Goal: Task Accomplishment & Management: Complete application form

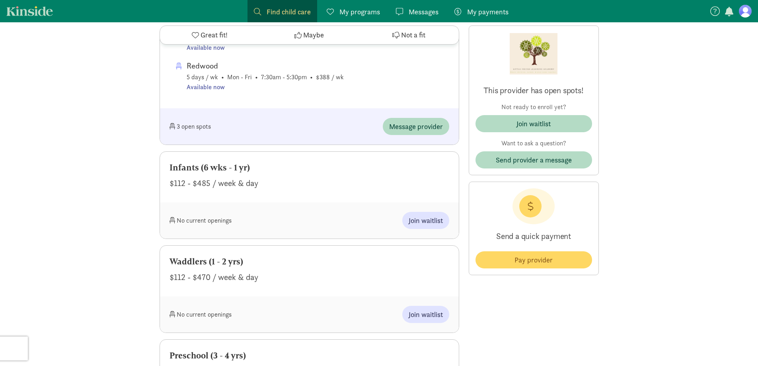
scroll to position [517, 0]
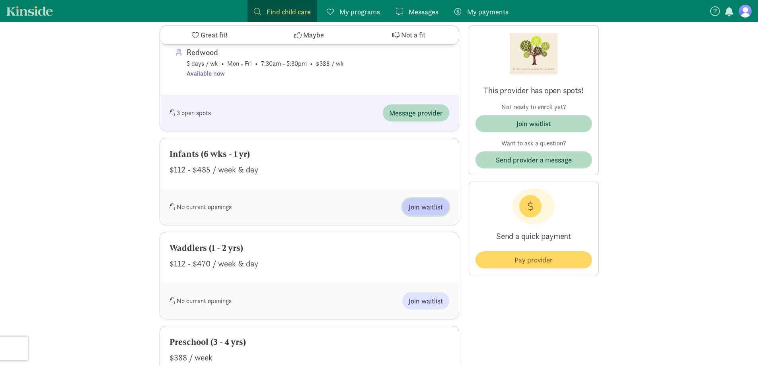
click at [429, 210] on span "Join waitlist" at bounding box center [426, 206] width 34 height 11
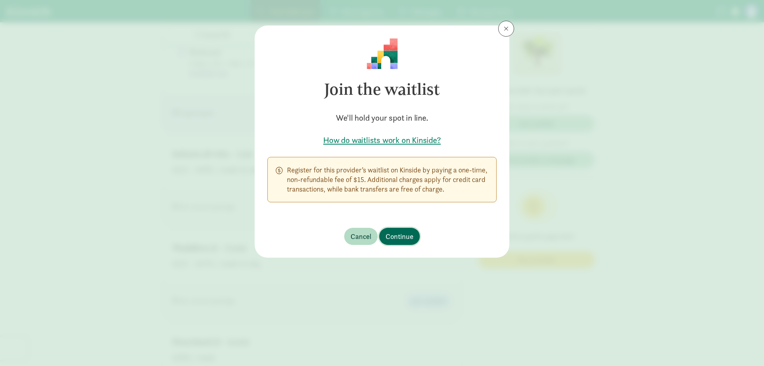
click at [408, 238] on span "Continue" at bounding box center [400, 236] width 28 height 11
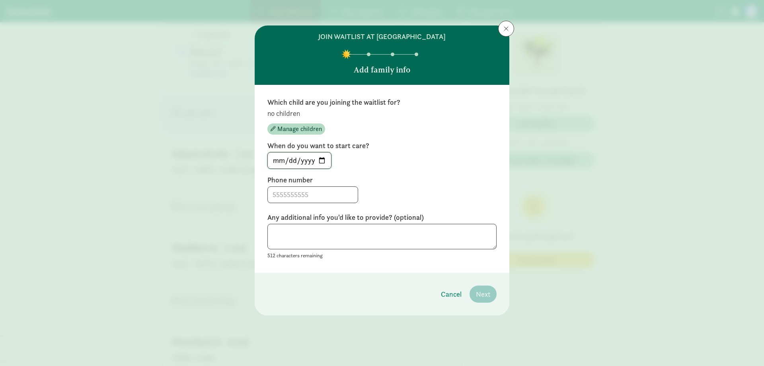
click at [321, 159] on input "[DATE]" at bounding box center [299, 160] width 63 height 16
type input "[DATE]"
click at [318, 198] on input at bounding box center [313, 195] width 90 height 16
type input "6086283916"
click at [328, 242] on textarea at bounding box center [381, 237] width 229 height 26
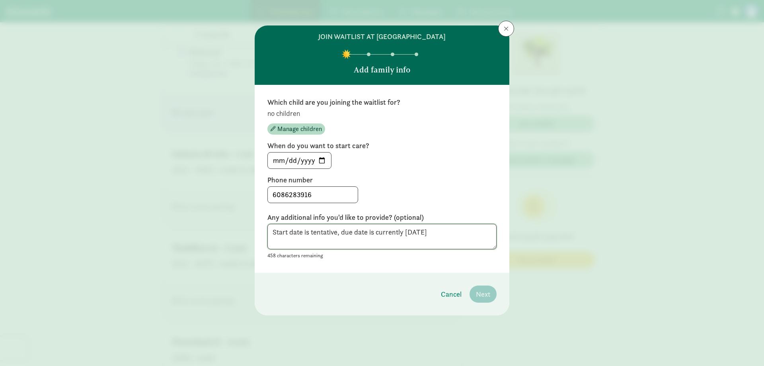
type textarea "Start date is tentative, due date is currently [DATE]"
click at [457, 213] on label "Any additional info you'd like to provide? (optional)" at bounding box center [381, 218] width 229 height 10
click at [455, 234] on textarea "Start date is tentative, due date is currently [DATE]" at bounding box center [381, 237] width 229 height 26
click at [393, 68] on p "Add family info" at bounding box center [382, 69] width 57 height 11
click at [393, 171] on div "Which child are you joining the waitlist for? no children Manage children When …" at bounding box center [381, 179] width 229 height 162
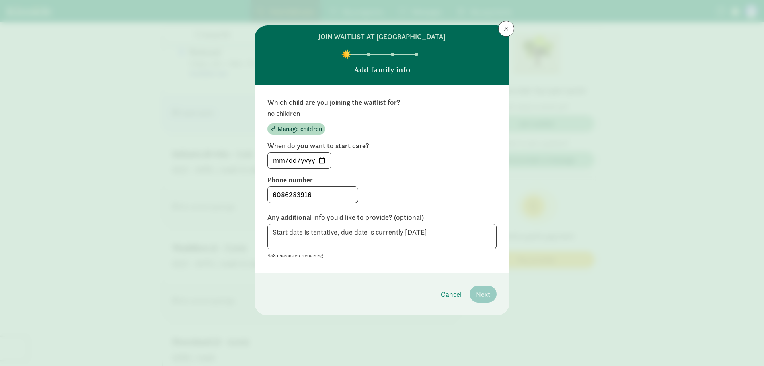
click at [294, 112] on p "no children" at bounding box center [381, 114] width 229 height 10
click at [301, 127] on span "Manage children" at bounding box center [299, 129] width 45 height 10
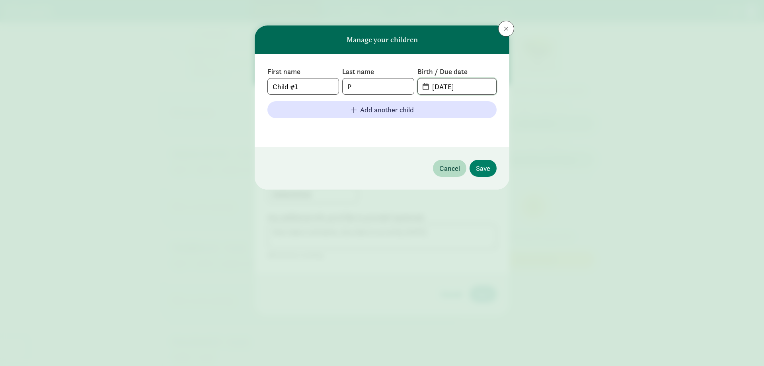
click at [455, 85] on input "[DATE]" at bounding box center [461, 86] width 69 height 16
drag, startPoint x: 468, startPoint y: 86, endPoint x: 405, endPoint y: 85, distance: 63.7
click at [405, 85] on div "First name Child #1 Last name P Birth / Due date [DATE]" at bounding box center [381, 81] width 229 height 28
type input "[DATE]"
click at [485, 166] on span "Save" at bounding box center [483, 168] width 14 height 11
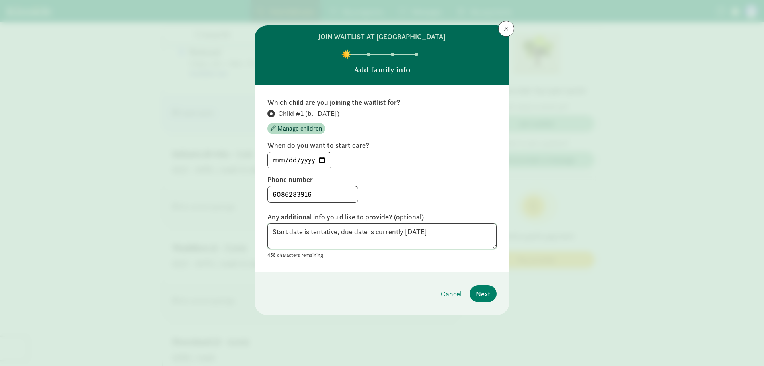
drag, startPoint x: 455, startPoint y: 235, endPoint x: 339, endPoint y: 218, distance: 117.5
click at [339, 218] on div "Any additional info you'd like to provide? (optional) Start date is tentative, …" at bounding box center [381, 236] width 229 height 48
type textarea "Start date is tentative, pending on recovery"
click at [486, 290] on span "Next" at bounding box center [483, 293] width 14 height 11
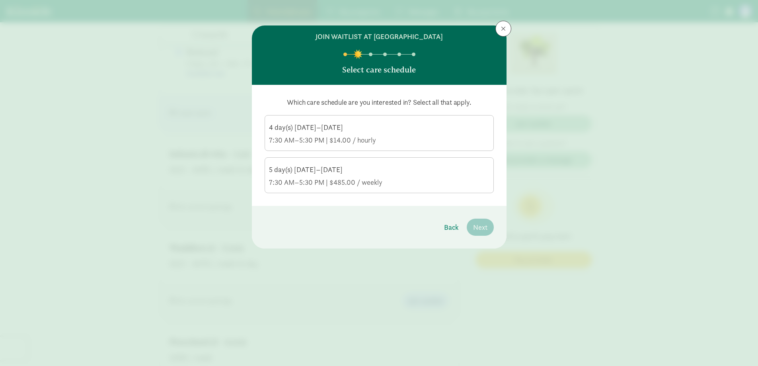
click at [374, 173] on div "5 day(s) [DATE]–[DATE]" at bounding box center [379, 170] width 221 height 10
click at [0, 0] on input "5 day(s) [DATE]–[DATE] 7:30 AM–5:30 PM | $485.00 / weekly" at bounding box center [0, 0] width 0 height 0
click at [486, 225] on span "Next" at bounding box center [480, 227] width 14 height 11
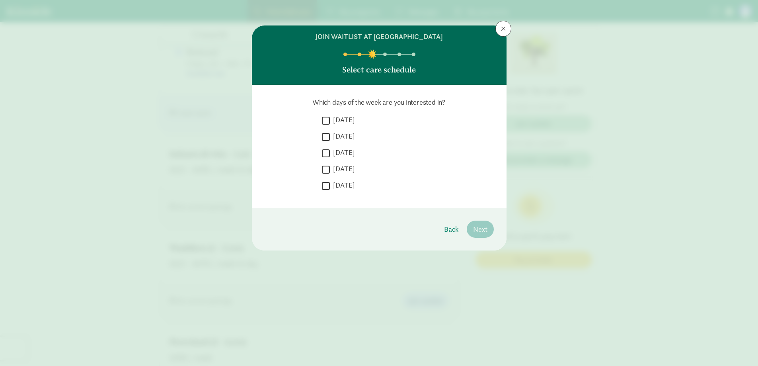
drag, startPoint x: 352, startPoint y: 121, endPoint x: 350, endPoint y: 129, distance: 8.2
click at [352, 121] on label "[DATE]" at bounding box center [342, 120] width 25 height 10
click at [330, 121] on input "[DATE]" at bounding box center [326, 120] width 8 height 11
checkbox input "true"
click at [349, 139] on label "[DATE]" at bounding box center [342, 136] width 25 height 10
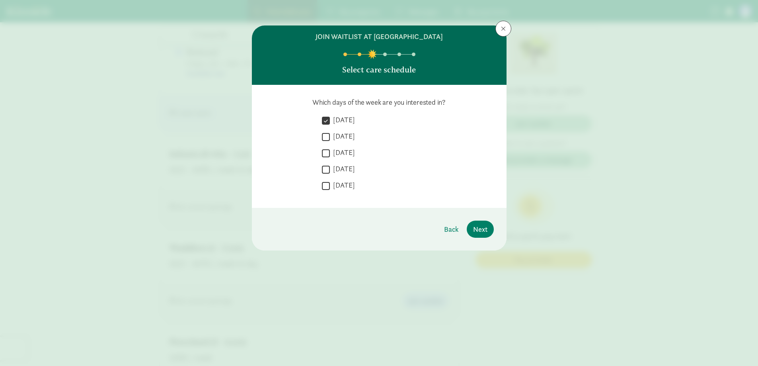
click at [330, 139] on input "[DATE]" at bounding box center [326, 136] width 8 height 11
checkbox input "true"
click at [349, 149] on label "[DATE]" at bounding box center [342, 153] width 25 height 10
click at [330, 149] on input "[DATE]" at bounding box center [326, 153] width 8 height 11
checkbox input "true"
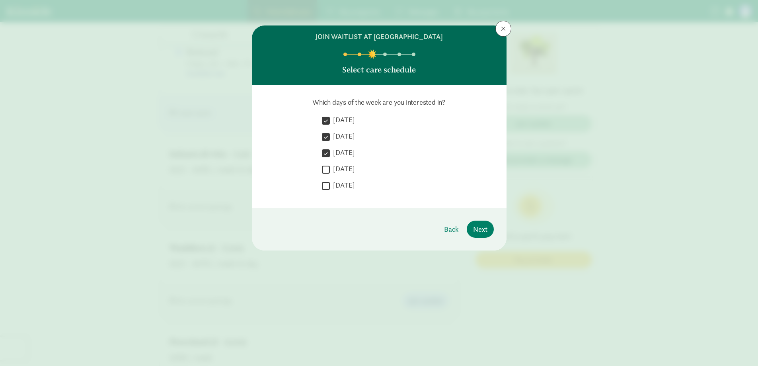
click at [345, 169] on label "[DATE]" at bounding box center [342, 169] width 25 height 10
click at [330, 169] on input "[DATE]" at bounding box center [326, 169] width 8 height 11
checkbox input "true"
click at [341, 183] on label "[DATE]" at bounding box center [342, 185] width 25 height 10
click at [330, 183] on input "[DATE]" at bounding box center [326, 185] width 8 height 11
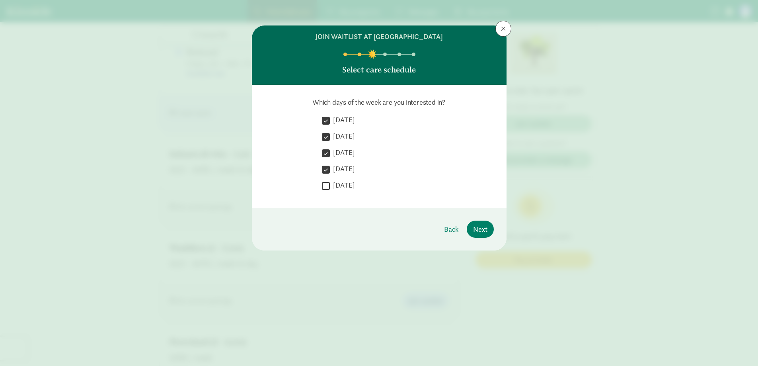
checkbox input "true"
click at [476, 224] on span "Next" at bounding box center [480, 229] width 14 height 11
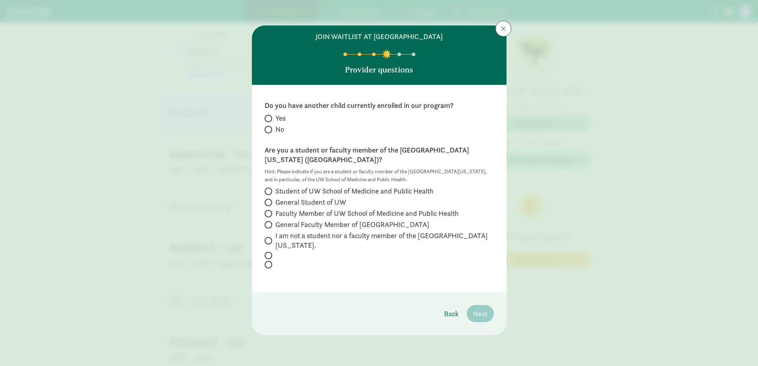
click at [274, 130] on label "No" at bounding box center [379, 130] width 229 height 10
click at [270, 130] on input "No" at bounding box center [267, 129] width 5 height 5
radio input "true"
click at [310, 209] on span "Faculty Member of UW School of Medicine and Public Health" at bounding box center [366, 214] width 183 height 10
click at [270, 211] on input "Faculty Member of UW School of Medicine and Public Health" at bounding box center [267, 213] width 5 height 5
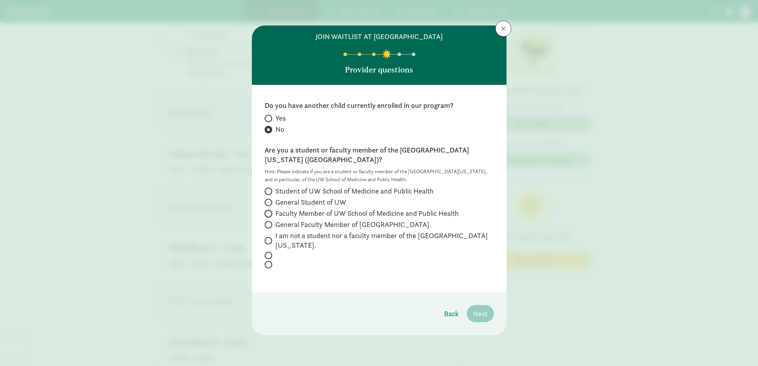
radio input "true"
click at [340, 209] on span "Faculty Member of UW School of Medicine and Public Health" at bounding box center [366, 214] width 183 height 10
click at [270, 211] on input "Faculty Member of UW School of Medicine and Public Health" at bounding box center [267, 213] width 5 height 5
click at [347, 220] on span "General Faculty Member of [GEOGRAPHIC_DATA]" at bounding box center [352, 225] width 154 height 10
click at [270, 222] on input "General Faculty Member of [GEOGRAPHIC_DATA]" at bounding box center [267, 224] width 5 height 5
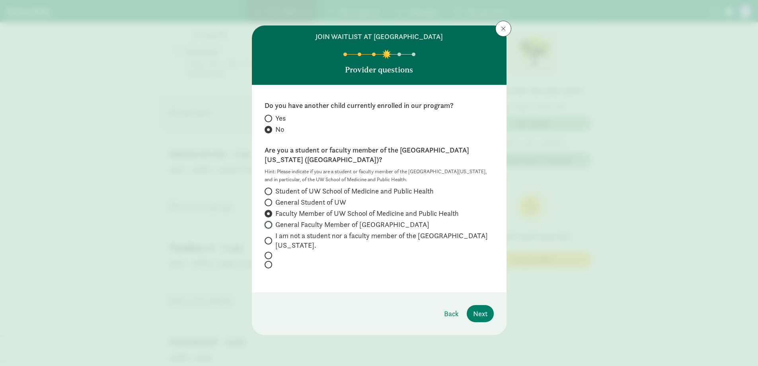
radio input "true"
click at [483, 308] on span "Next" at bounding box center [480, 313] width 14 height 11
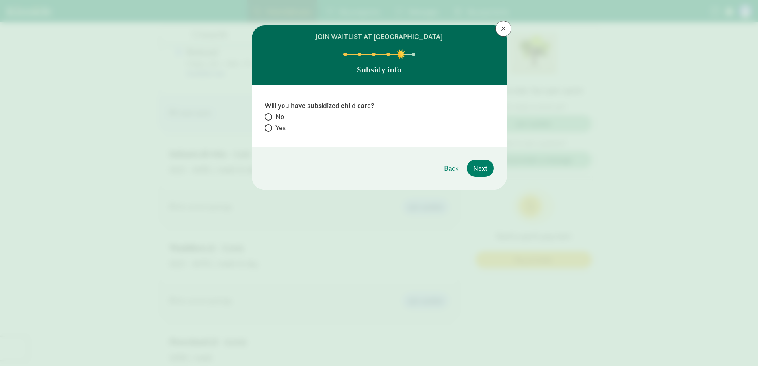
click at [278, 117] on span "No" at bounding box center [279, 117] width 9 height 10
click at [270, 117] on input "No" at bounding box center [267, 116] width 5 height 5
radio input "true"
click at [484, 169] on span "Next" at bounding box center [480, 168] width 14 height 11
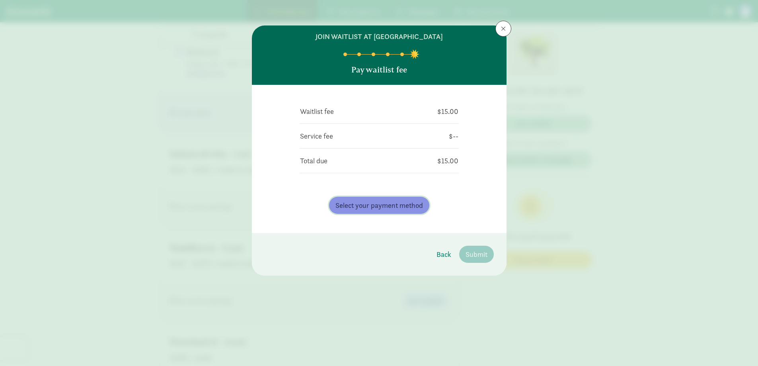
click at [401, 203] on span "Select your payment method" at bounding box center [380, 205] width 88 height 11
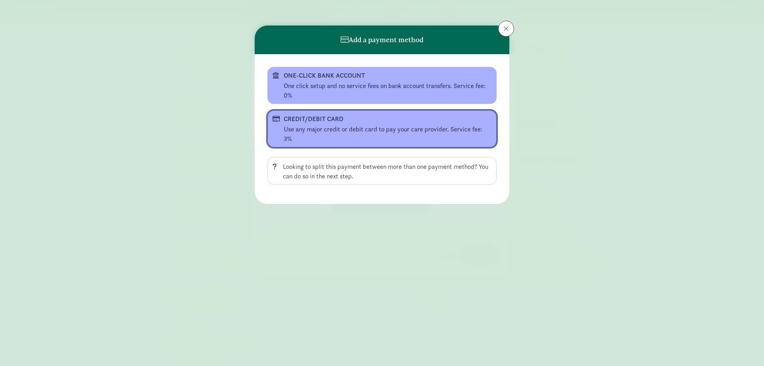
click at [391, 127] on div "Use any major credit or debit card to pay your care provider. Service fee: 3%" at bounding box center [388, 134] width 208 height 19
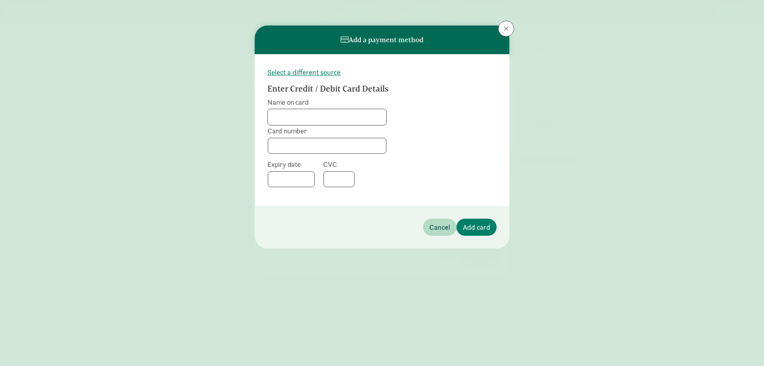
click at [361, 117] on input "Name on card" at bounding box center [327, 117] width 119 height 16
type input "[PERSON_NAME]"
click at [338, 137] on span "Card number" at bounding box center [326, 142] width 119 height 33
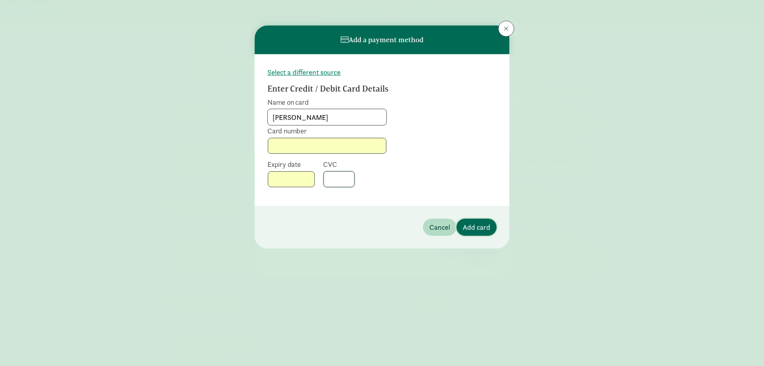
click at [466, 219] on button "Add card" at bounding box center [477, 227] width 40 height 17
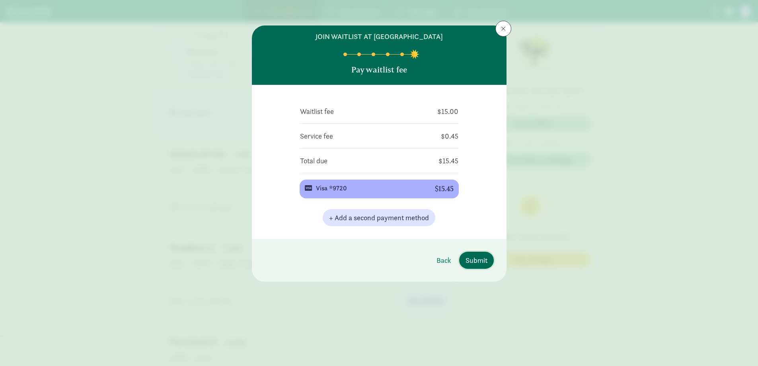
click at [484, 259] on span "Submit" at bounding box center [477, 260] width 22 height 11
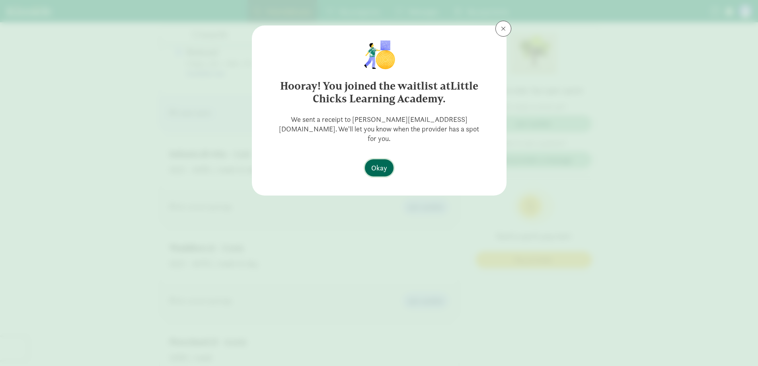
click at [383, 162] on span "Okay" at bounding box center [379, 167] width 16 height 11
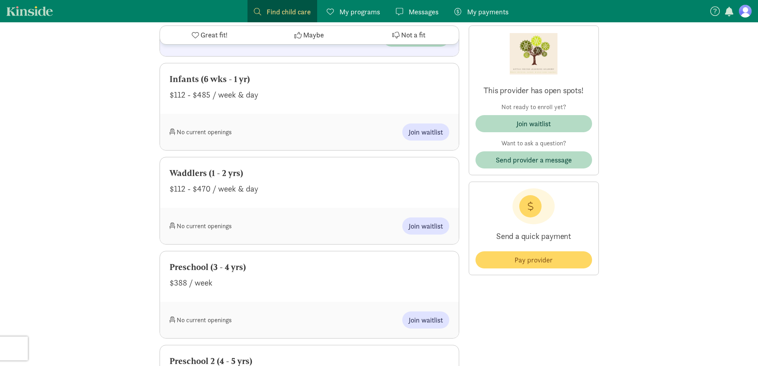
scroll to position [597, 0]
